Goal: Information Seeking & Learning: Learn about a topic

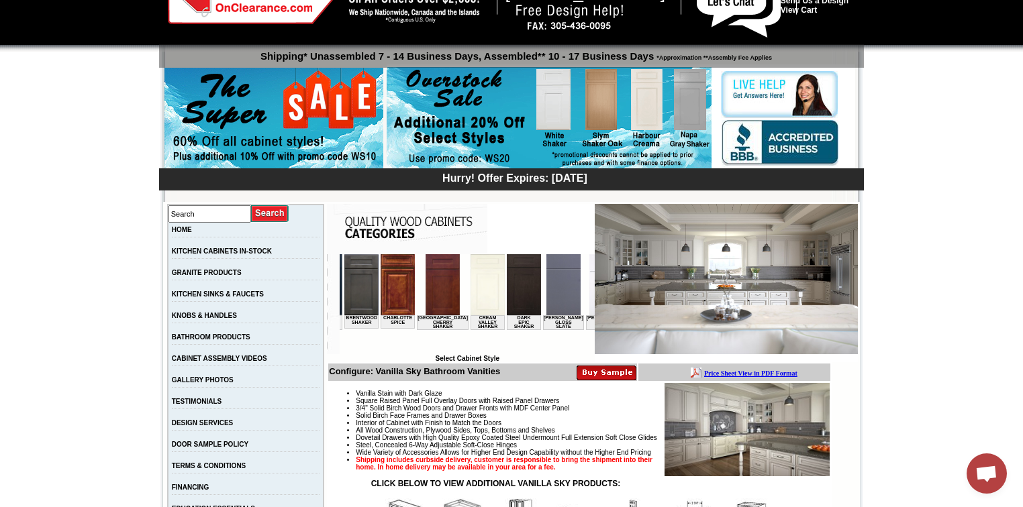
scroll to position [0, 763]
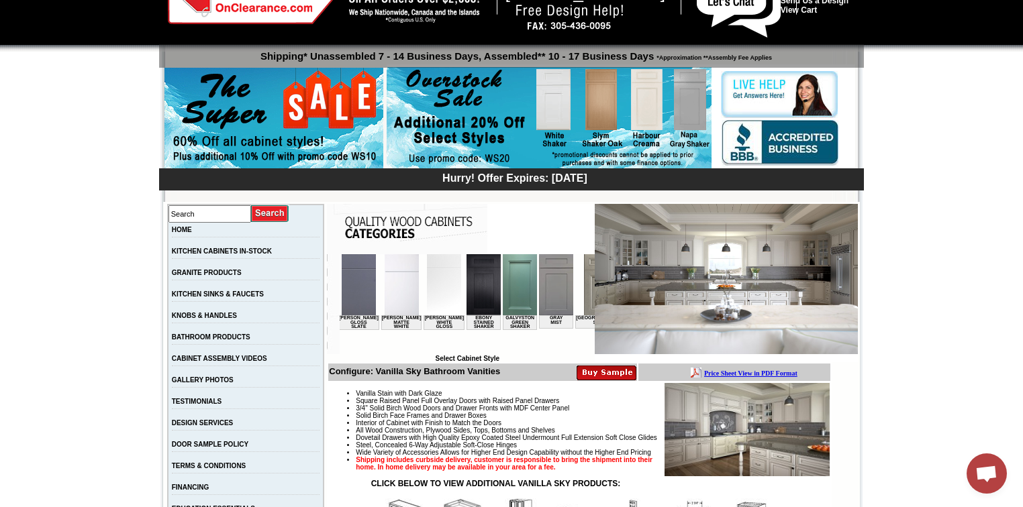
drag, startPoint x: 365, startPoint y: 349, endPoint x: 756, endPoint y: 611, distance: 470.6
click at [427, 288] on img at bounding box center [444, 284] width 34 height 61
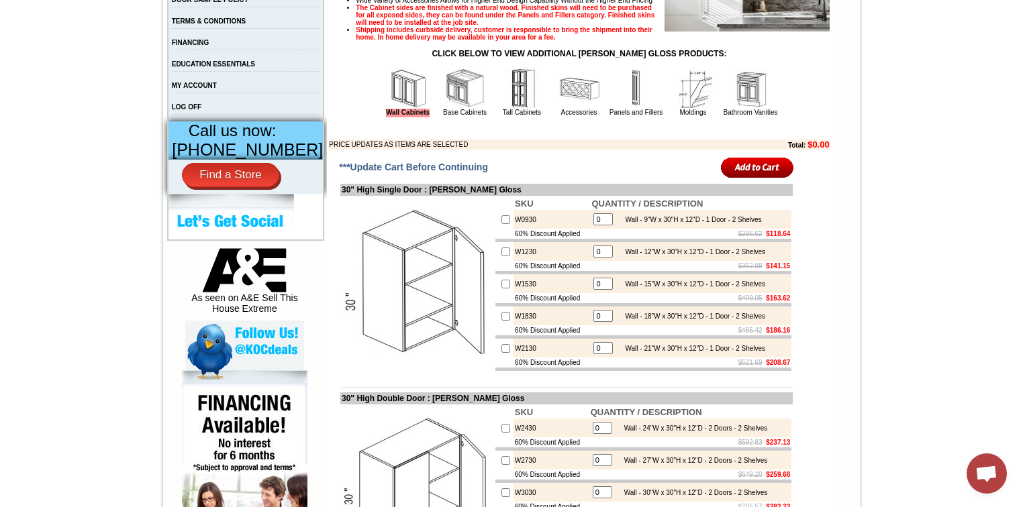
scroll to position [483, 0]
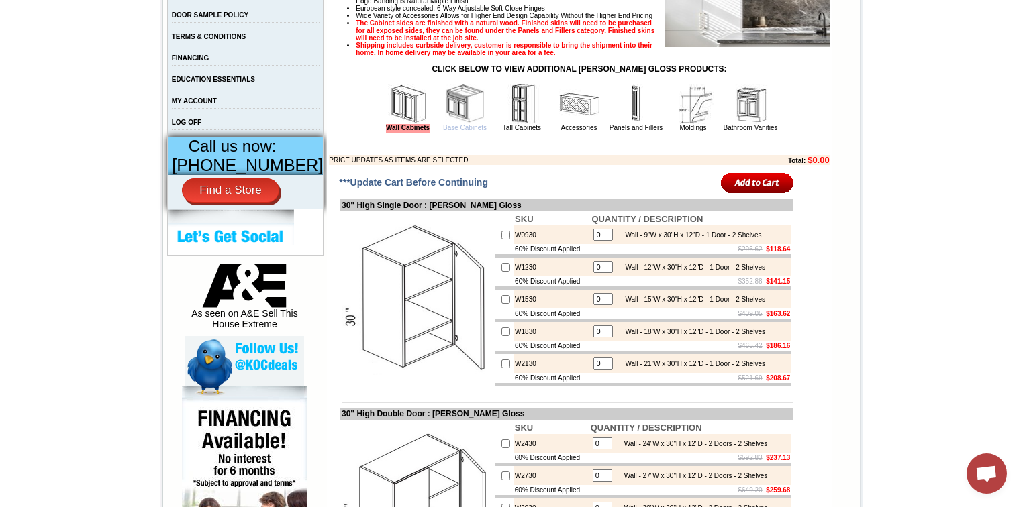
click at [459, 132] on link "Base Cabinets" at bounding box center [465, 127] width 44 height 7
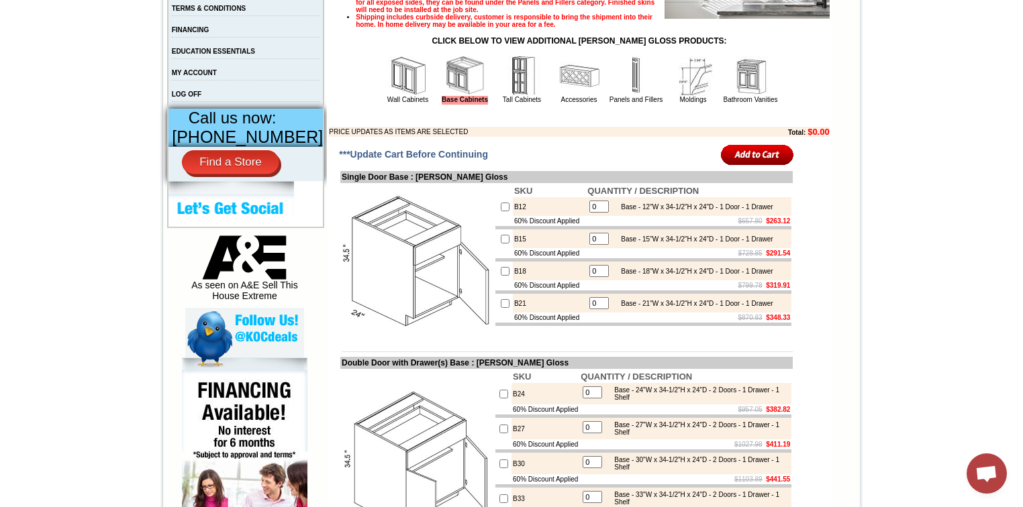
scroll to position [376, 0]
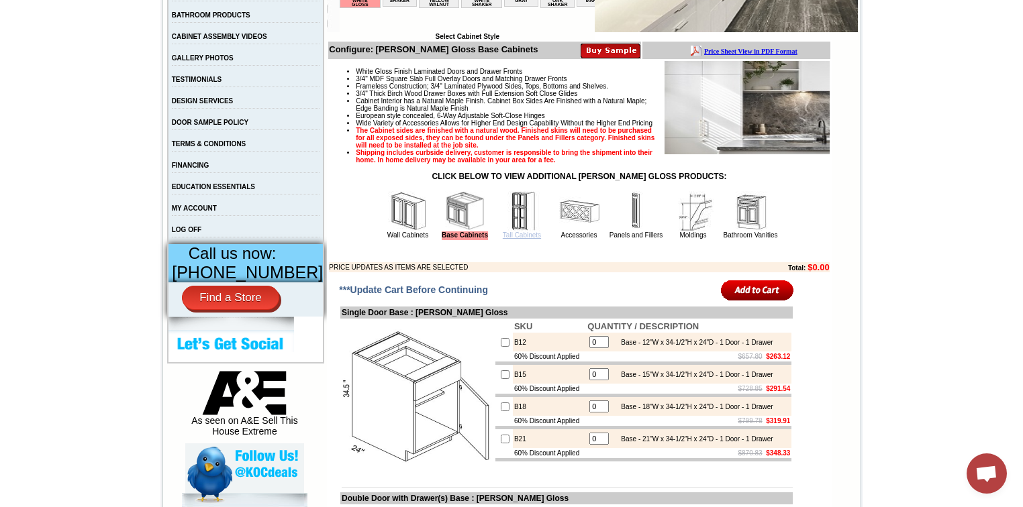
click at [513, 239] on link "Tall Cabinets" at bounding box center [522, 235] width 38 height 7
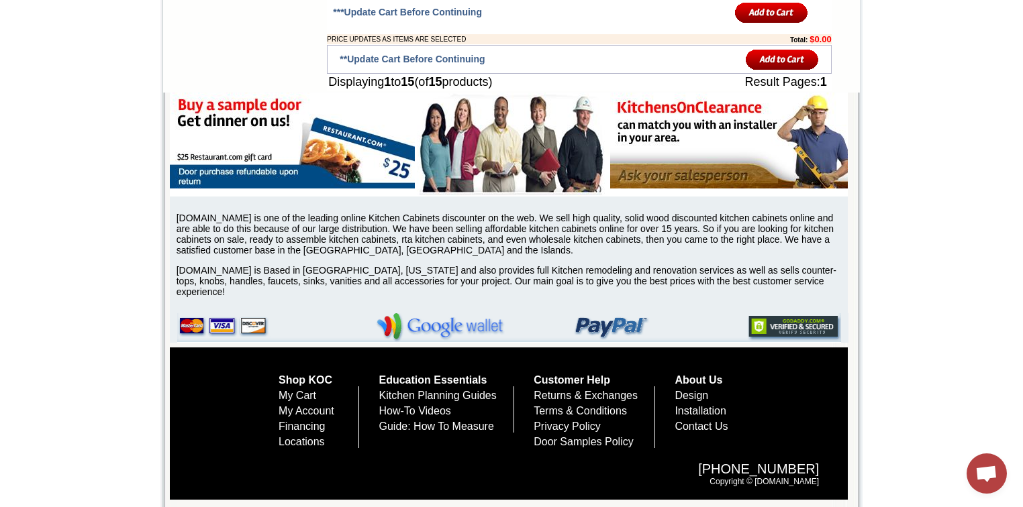
scroll to position [1396, 0]
